Goal: Transaction & Acquisition: Obtain resource

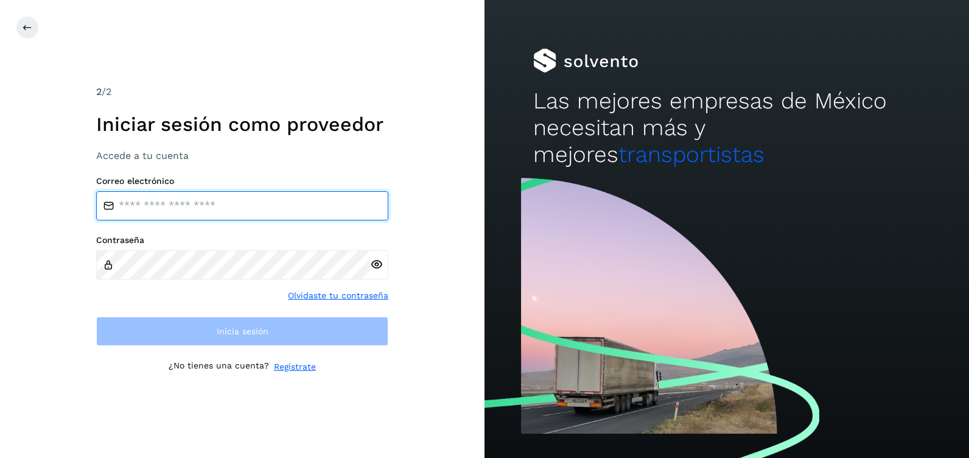
paste input "**********"
type input "**********"
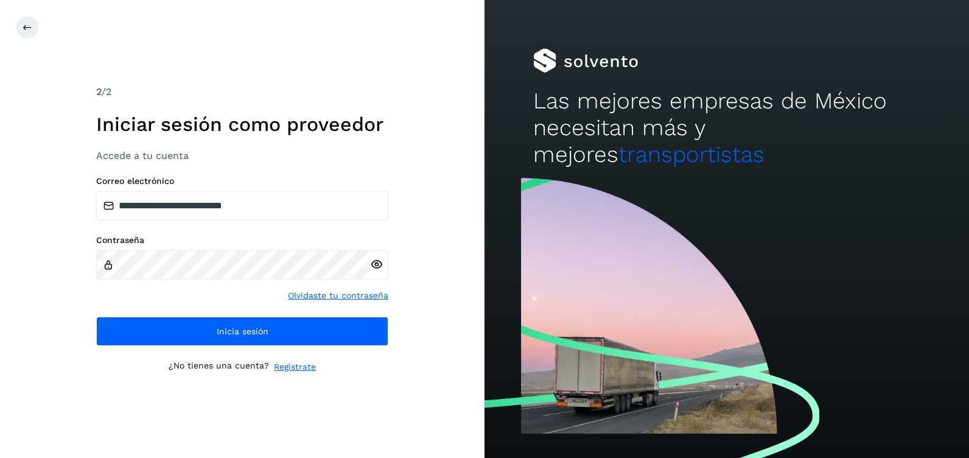
click at [372, 266] on icon at bounding box center [376, 264] width 13 height 13
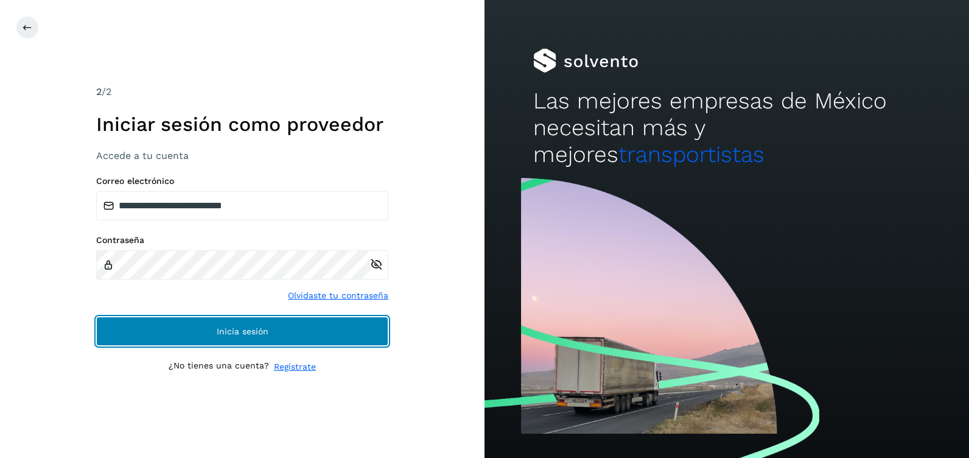
click at [233, 332] on span "Inicia sesión" at bounding box center [243, 331] width 52 height 9
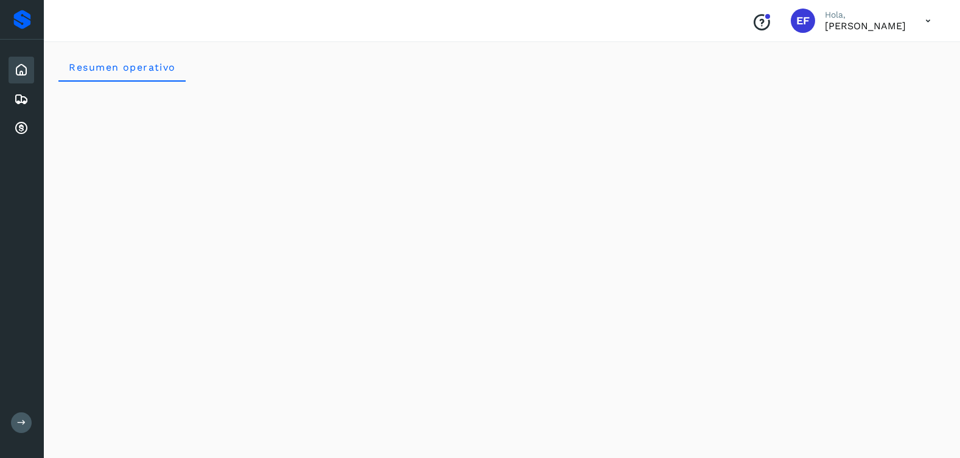
click at [279, 56] on div "Resumen operativo" at bounding box center [501, 66] width 887 height 29
click at [143, 72] on span "Resumen operativo" at bounding box center [122, 67] width 108 height 12
click at [150, 73] on operativo "Resumen operativo" at bounding box center [121, 66] width 127 height 29
click at [20, 126] on icon at bounding box center [21, 128] width 15 height 15
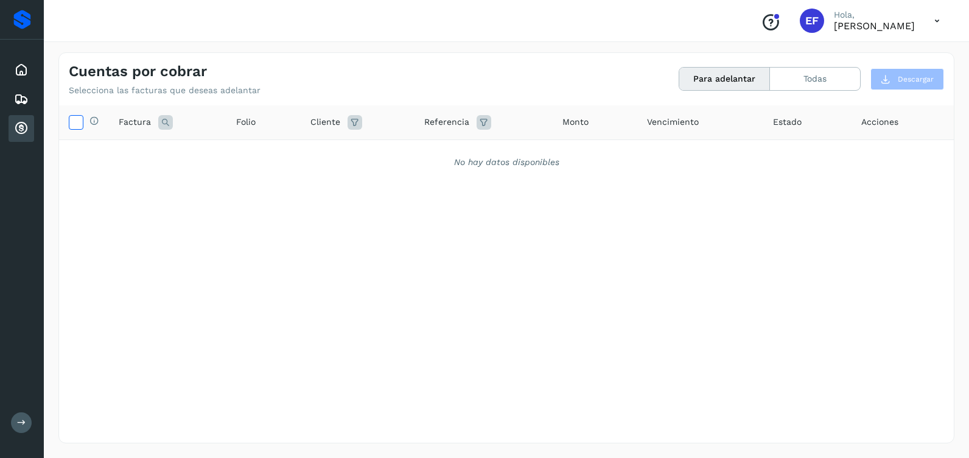
click at [71, 122] on icon at bounding box center [75, 121] width 13 height 13
click at [733, 77] on button "Para adelantar" at bounding box center [724, 79] width 91 height 23
click at [135, 122] on span "Factura" at bounding box center [135, 122] width 32 height 13
click at [170, 117] on icon at bounding box center [165, 122] width 15 height 15
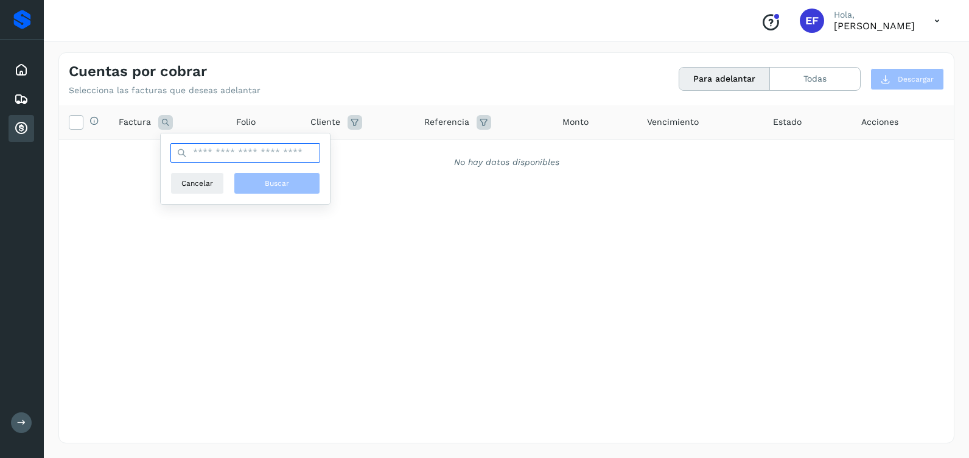
click at [205, 153] on input "text" at bounding box center [245, 152] width 150 height 19
click at [124, 163] on div "No hay datos disponibles" at bounding box center [506, 162] width 863 height 13
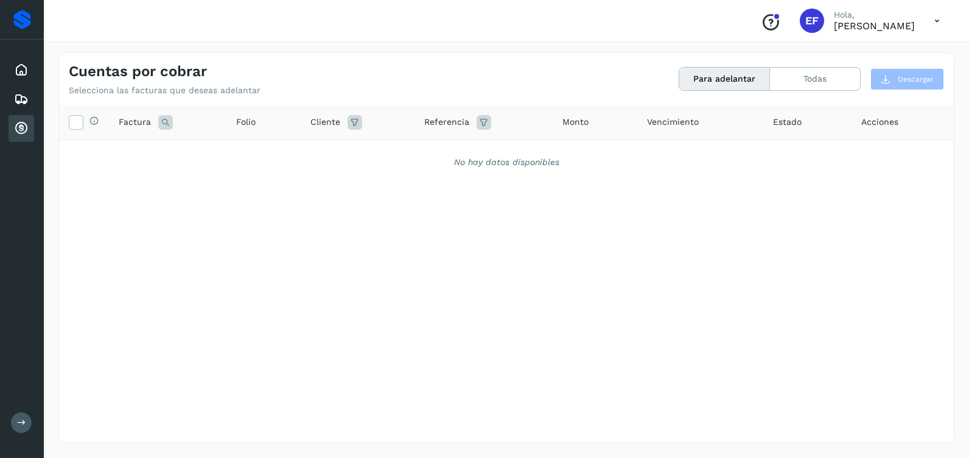
click at [761, 21] on icon "Conoce nuestros beneficios" at bounding box center [770, 22] width 19 height 19
click at [71, 122] on icon at bounding box center [75, 121] width 13 height 13
click at [78, 122] on icon at bounding box center [75, 121] width 13 height 13
click at [742, 79] on button "Para adelantar" at bounding box center [724, 79] width 91 height 23
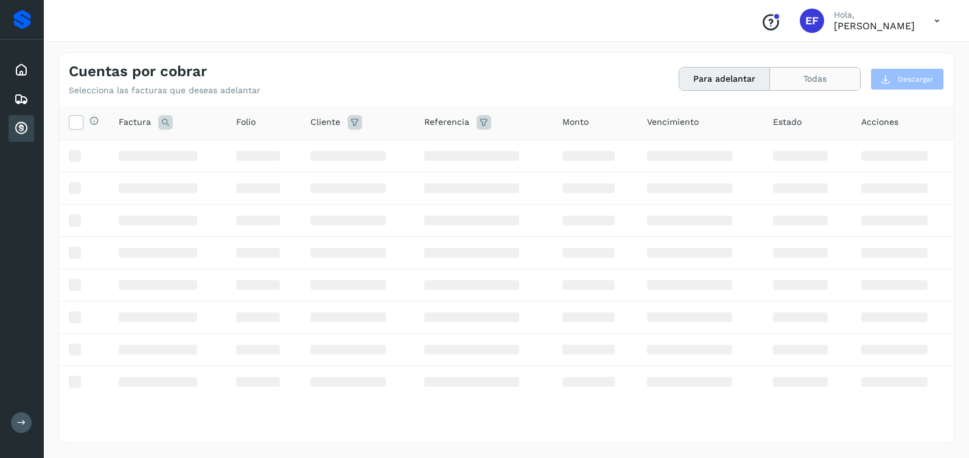
click at [793, 80] on button "Todas" at bounding box center [815, 79] width 90 height 23
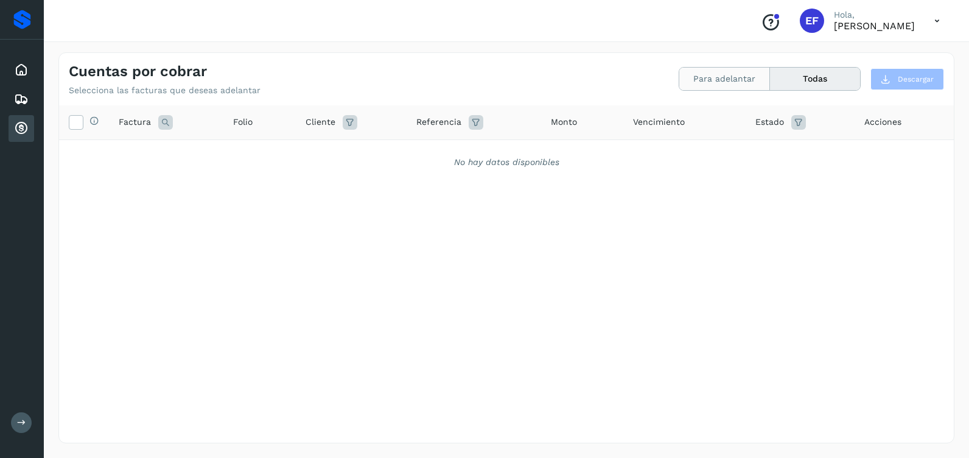
click at [741, 80] on button "Para adelantar" at bounding box center [724, 79] width 91 height 23
click at [803, 80] on button "Todas" at bounding box center [815, 79] width 90 height 23
click at [736, 76] on button "Para adelantar" at bounding box center [724, 79] width 91 height 23
click at [271, 242] on div "Selecciona todas las facturas disponibles para adelanto Factura Folio Cliente R…" at bounding box center [506, 248] width 895 height 287
click at [220, 273] on div "Selecciona todas las facturas disponibles para adelanto Factura Folio Cliente R…" at bounding box center [506, 248] width 895 height 287
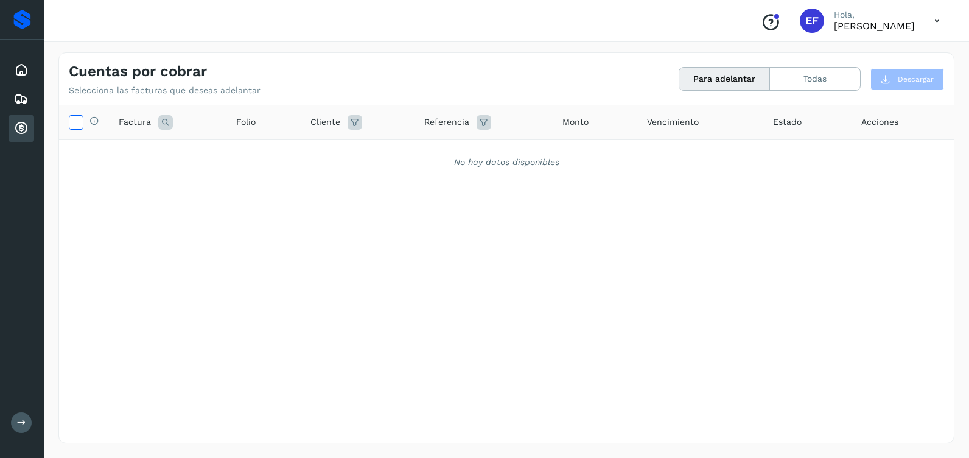
click at [77, 125] on icon at bounding box center [75, 121] width 13 height 13
click at [806, 71] on button "Todas" at bounding box center [815, 79] width 90 height 23
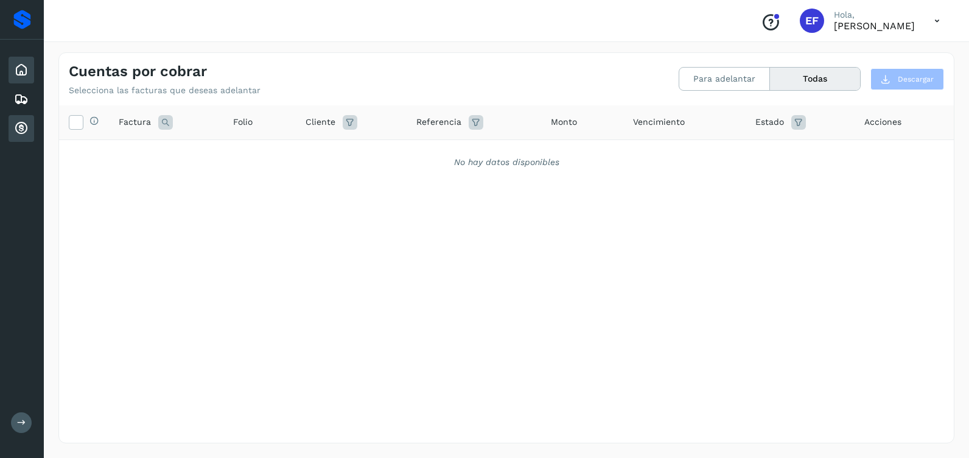
click at [21, 70] on icon at bounding box center [21, 70] width 15 height 15
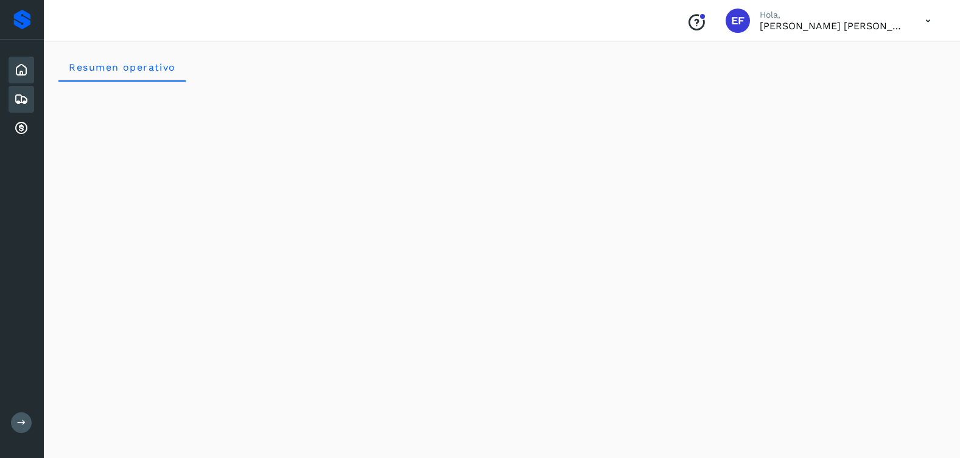
click at [25, 100] on icon at bounding box center [21, 99] width 15 height 15
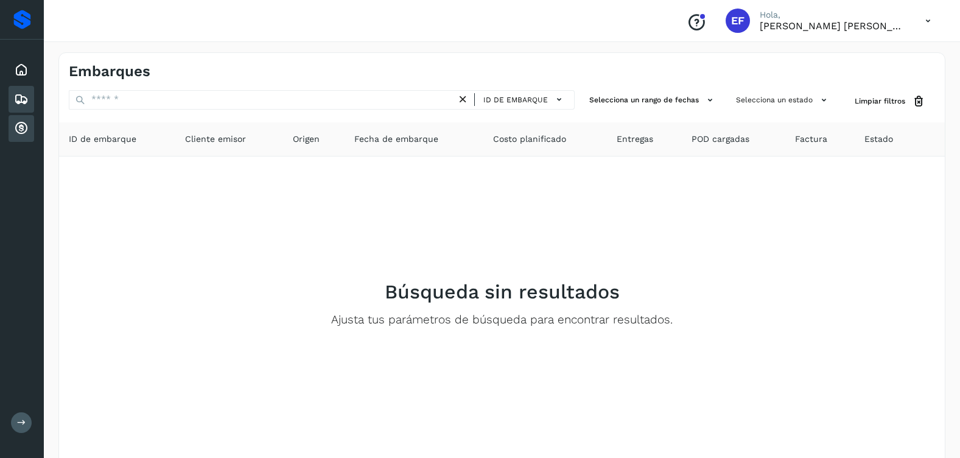
click at [22, 132] on icon at bounding box center [21, 128] width 15 height 15
